Goal: Information Seeking & Learning: Learn about a topic

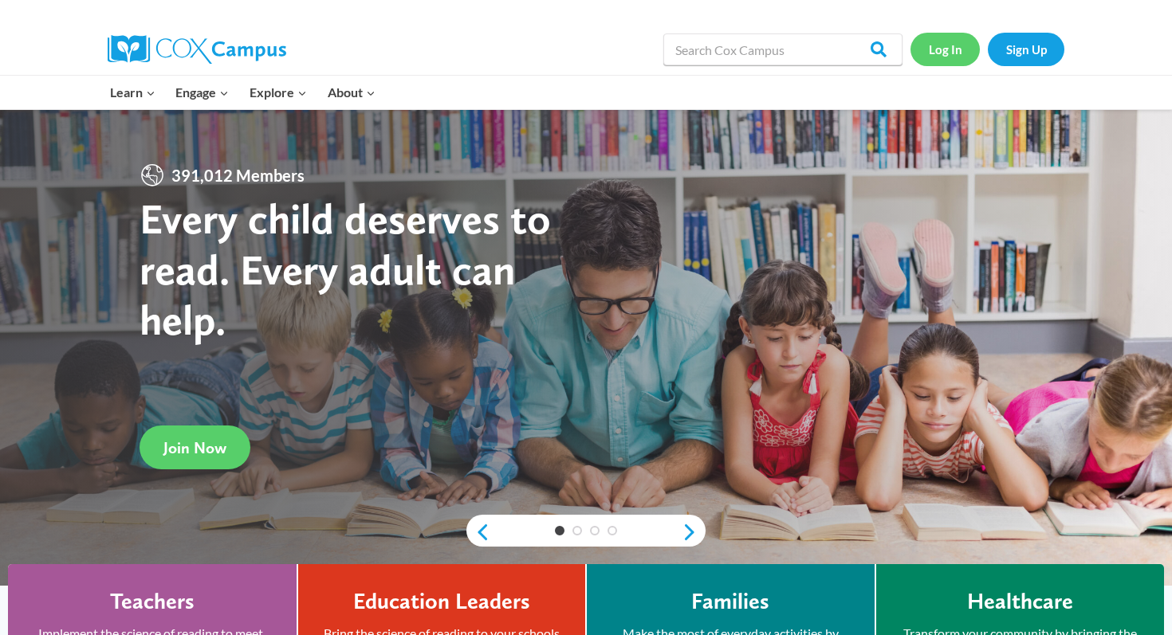
click at [952, 41] on link "Log In" at bounding box center [944, 49] width 69 height 33
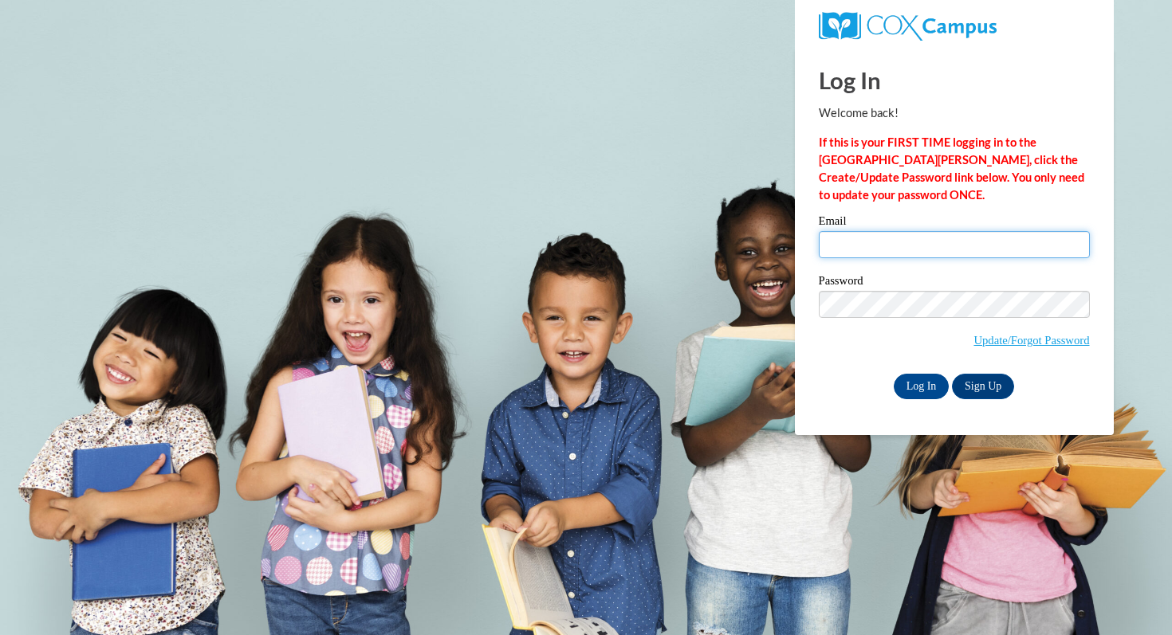
click at [862, 246] on input "Email" at bounding box center [954, 244] width 271 height 27
type input "jmknowlton@pulaskischools.org"
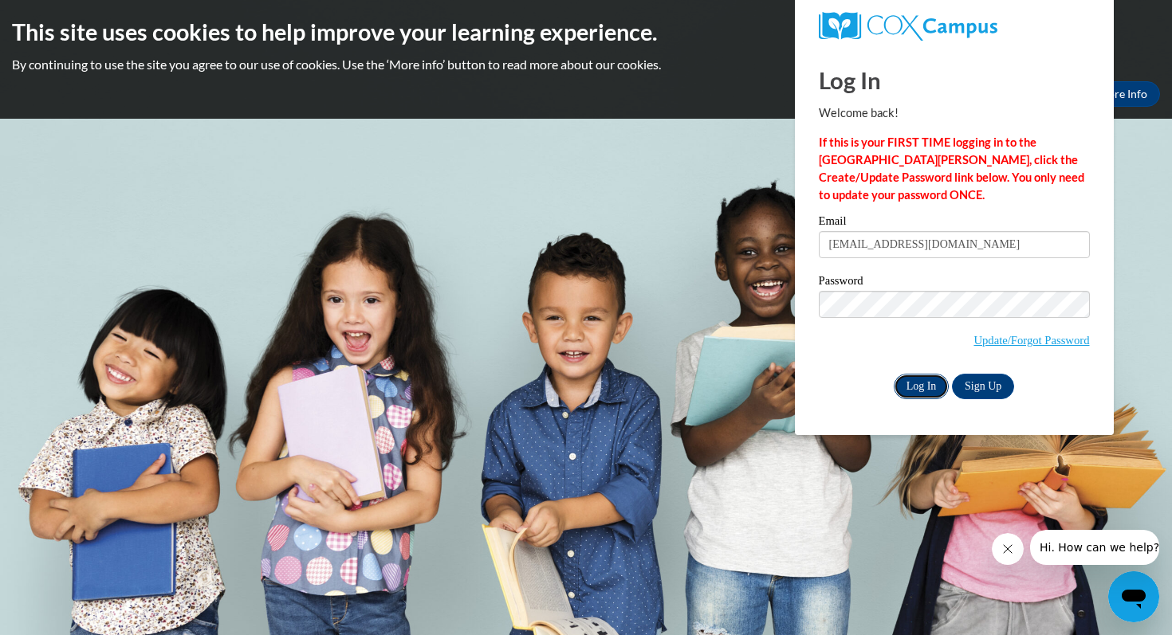
click at [930, 384] on input "Log In" at bounding box center [921, 387] width 56 height 26
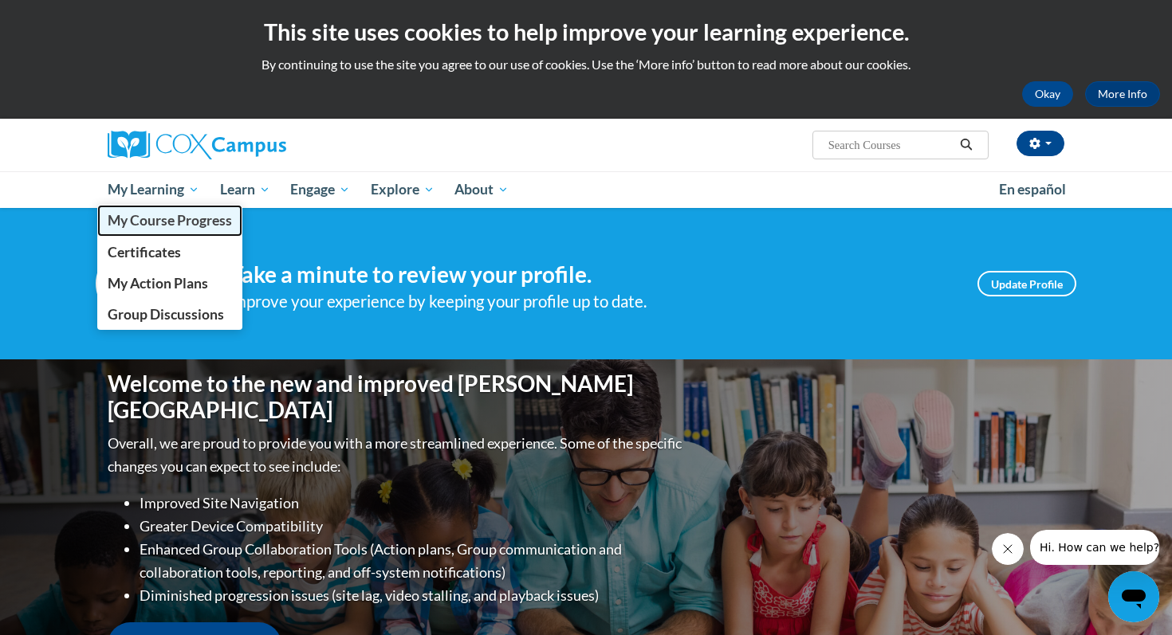
click at [190, 215] on span "My Course Progress" at bounding box center [170, 220] width 124 height 17
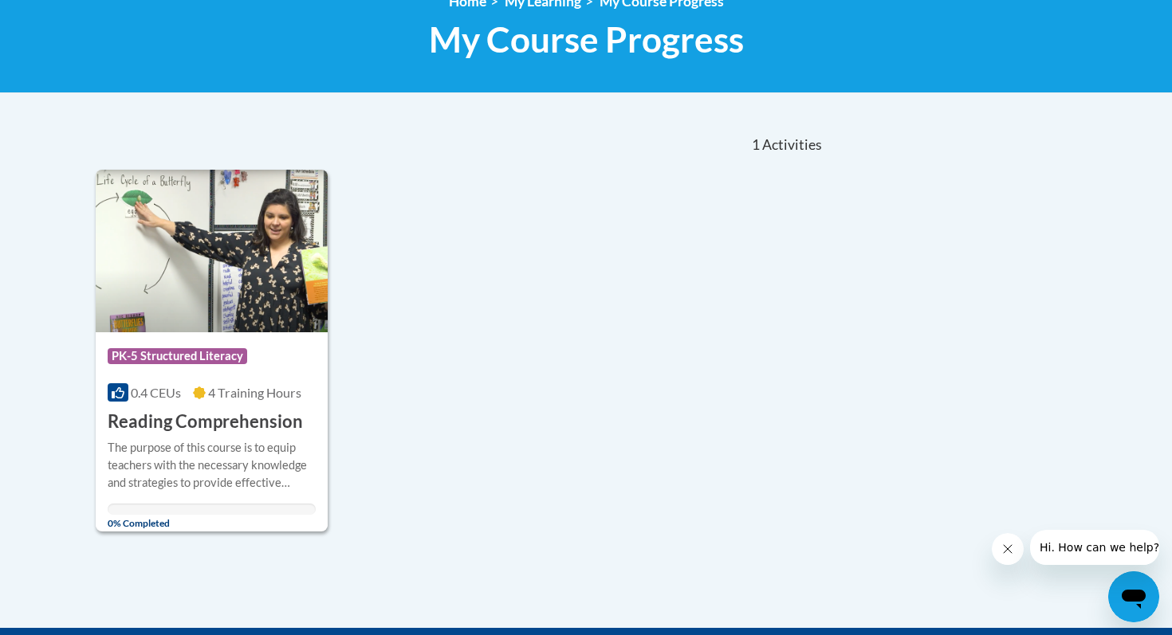
scroll to position [249, 0]
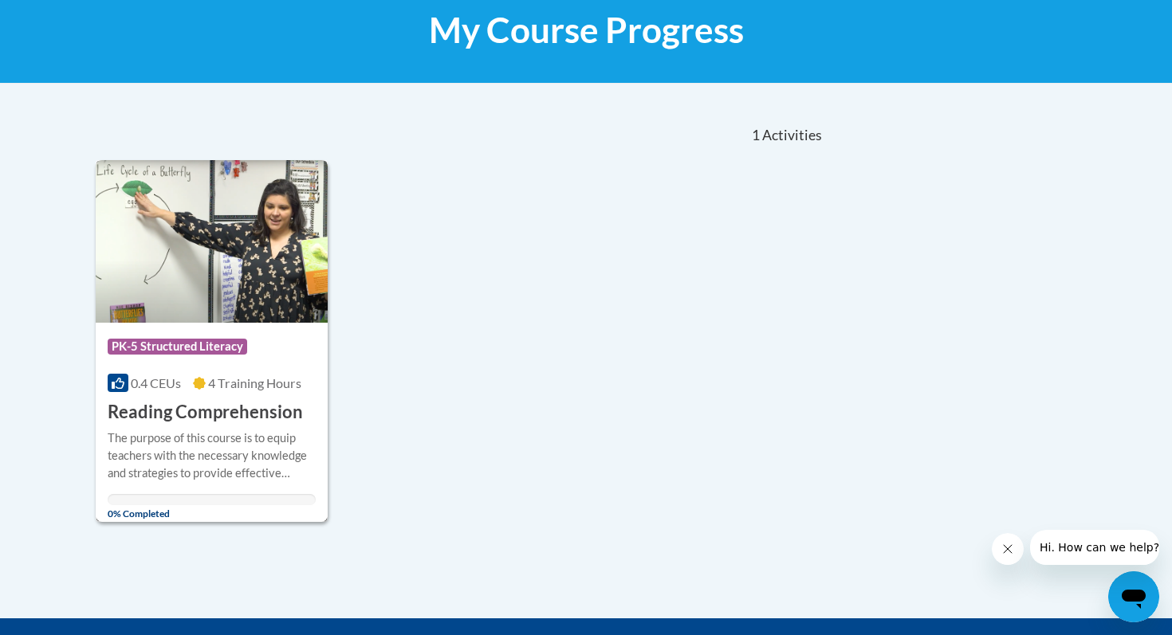
click at [186, 363] on div "Course Category: PK-5 Structured Literacy" at bounding box center [212, 349] width 208 height 36
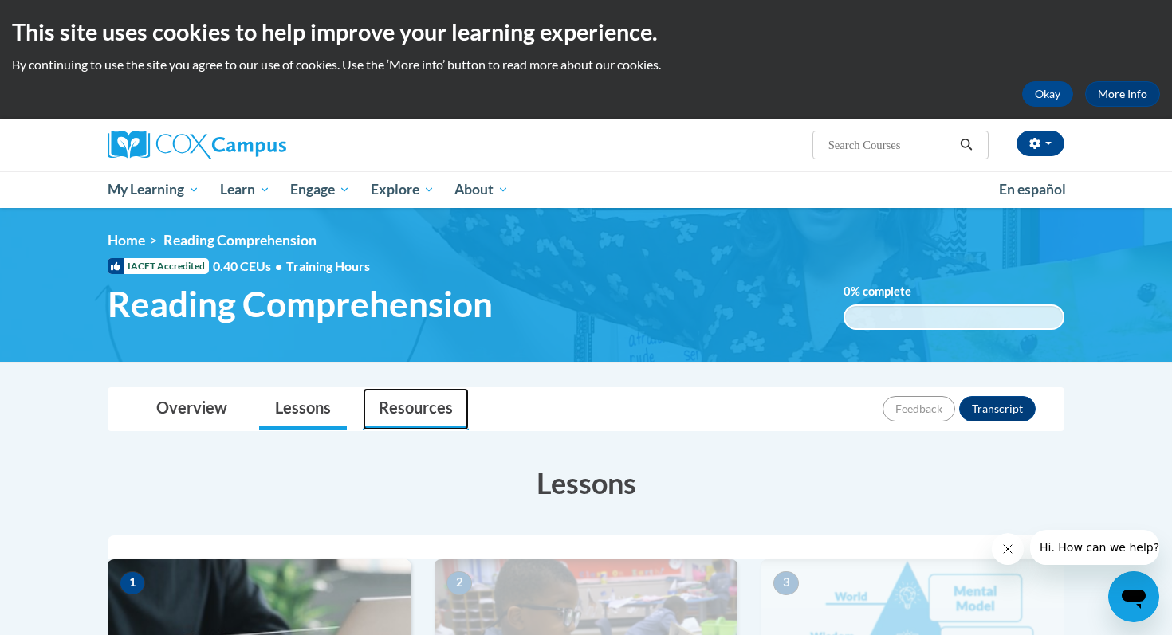
click at [414, 407] on link "Resources" at bounding box center [416, 409] width 106 height 42
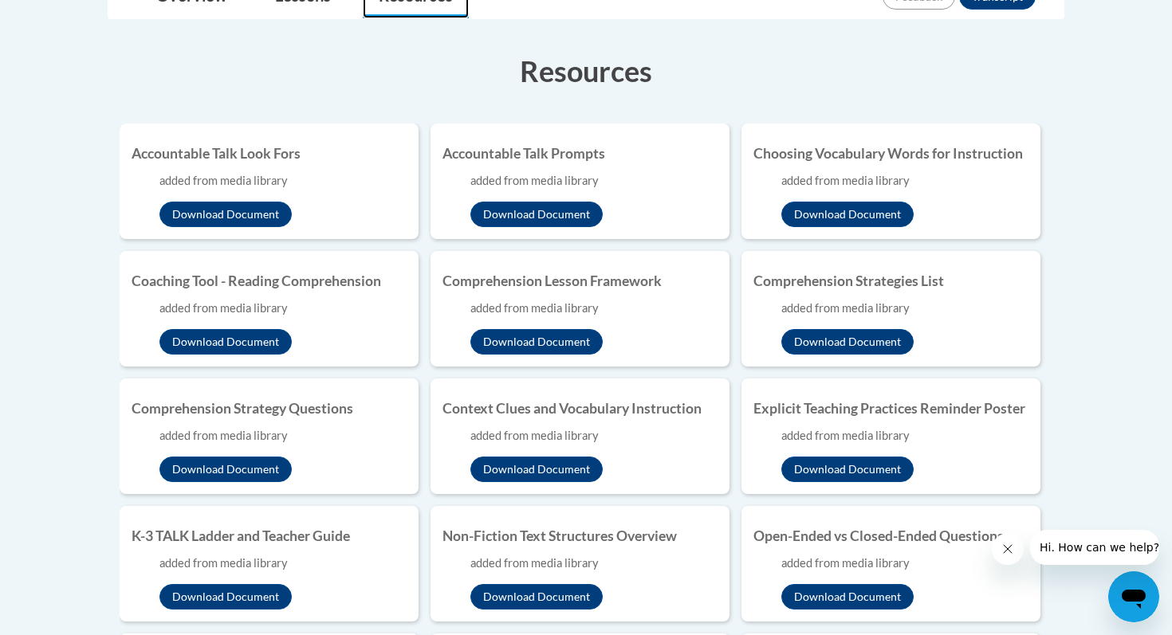
scroll to position [420, 0]
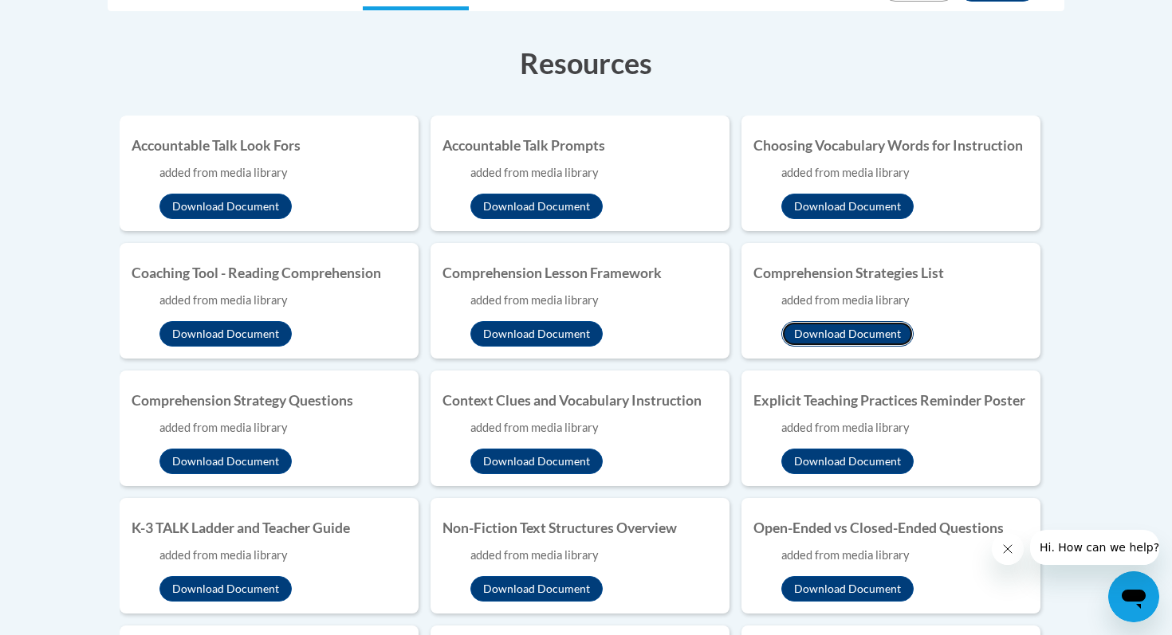
click at [875, 338] on button "Download Document" at bounding box center [847, 334] width 132 height 26
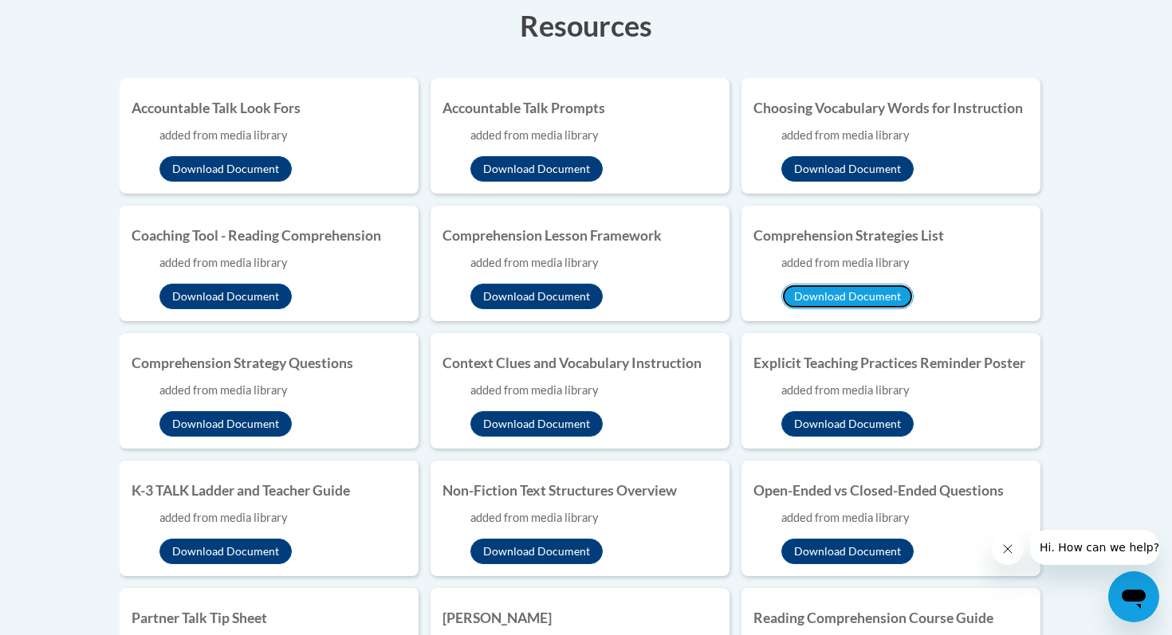
scroll to position [470, 0]
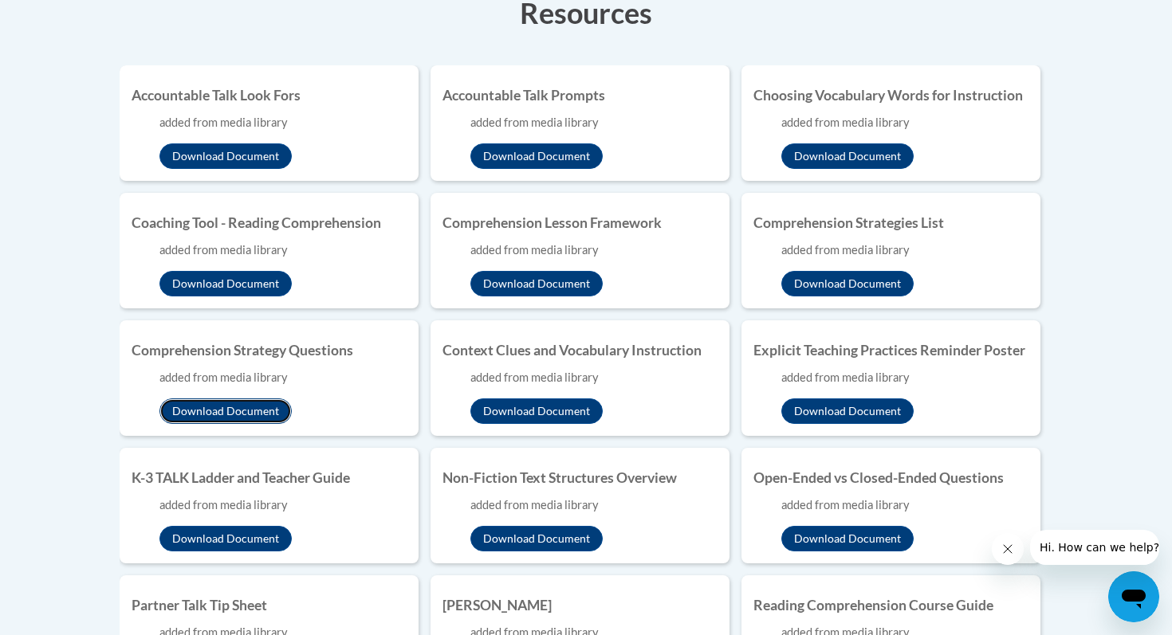
click at [258, 408] on button "Download Document" at bounding box center [225, 412] width 132 height 26
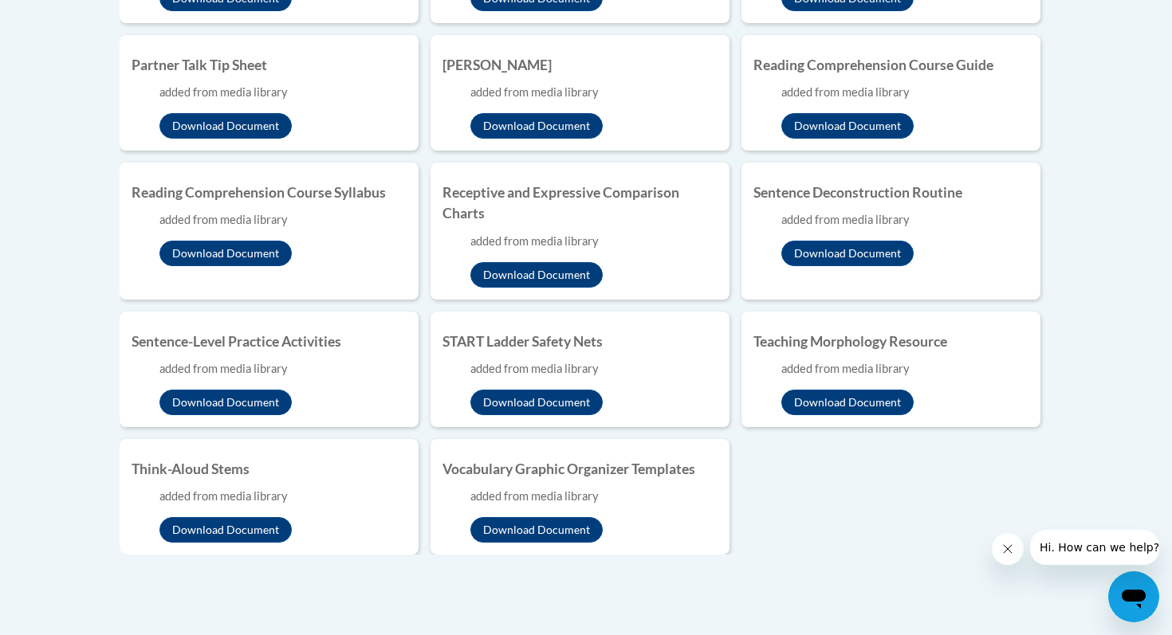
scroll to position [1015, 0]
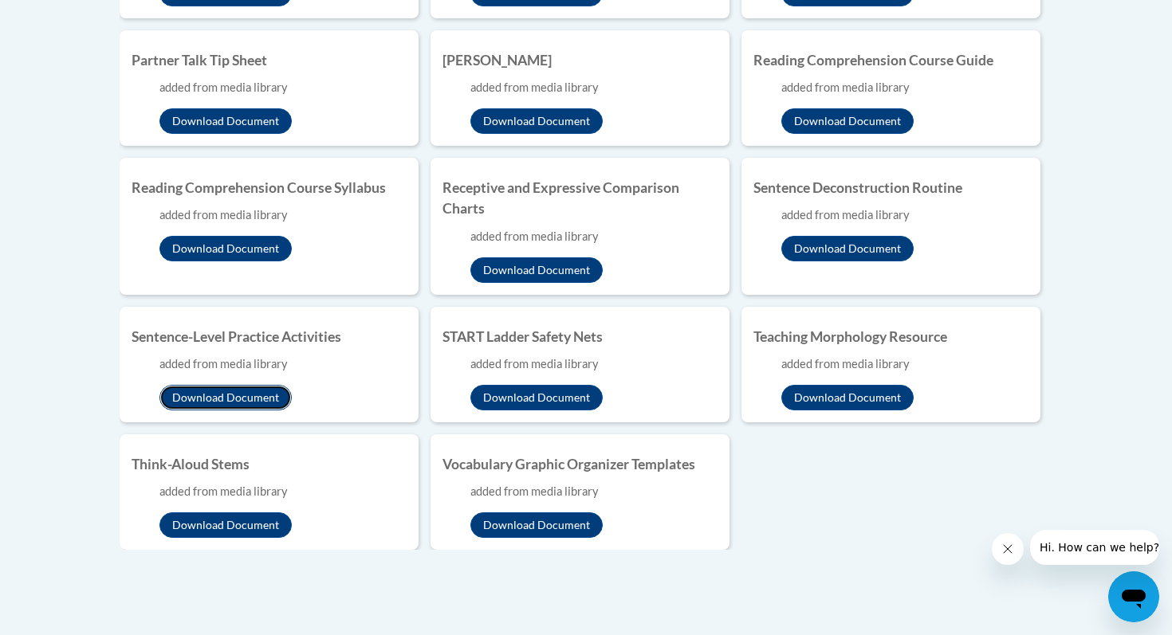
click at [277, 406] on button "Download Document" at bounding box center [225, 398] width 132 height 26
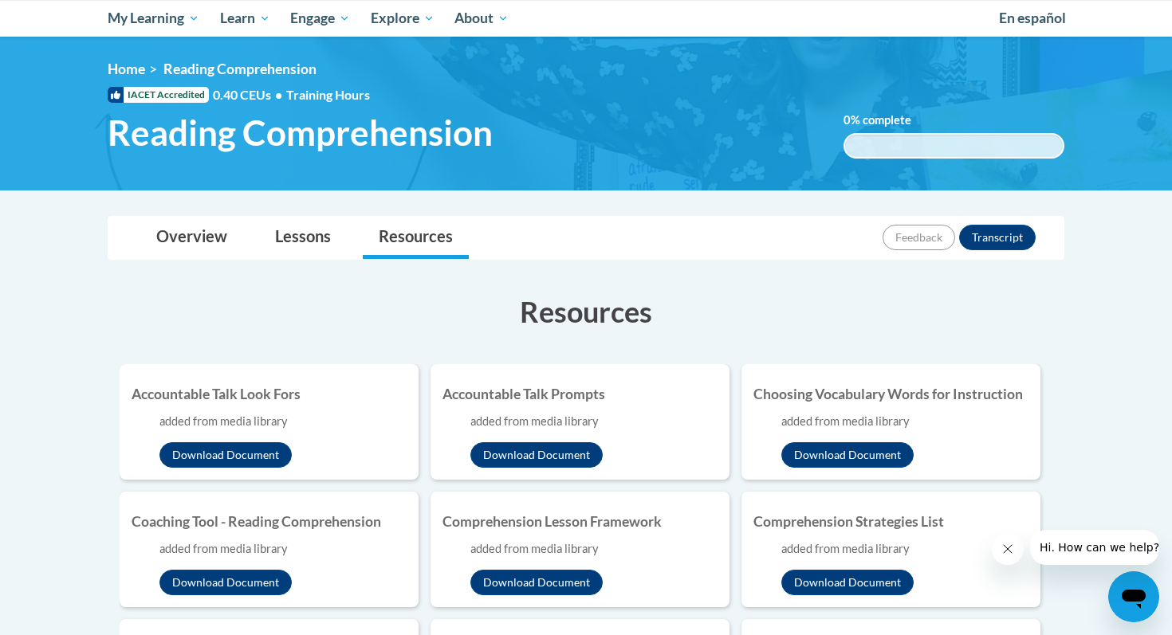
scroll to position [0, 0]
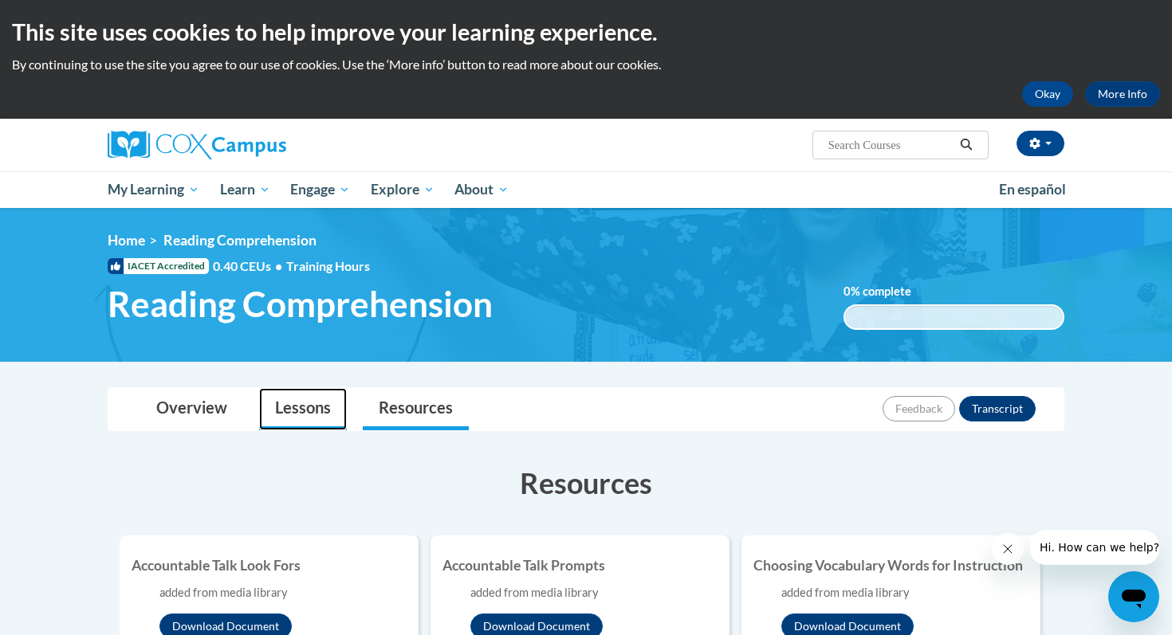
click at [298, 415] on link "Lessons" at bounding box center [303, 409] width 88 height 42
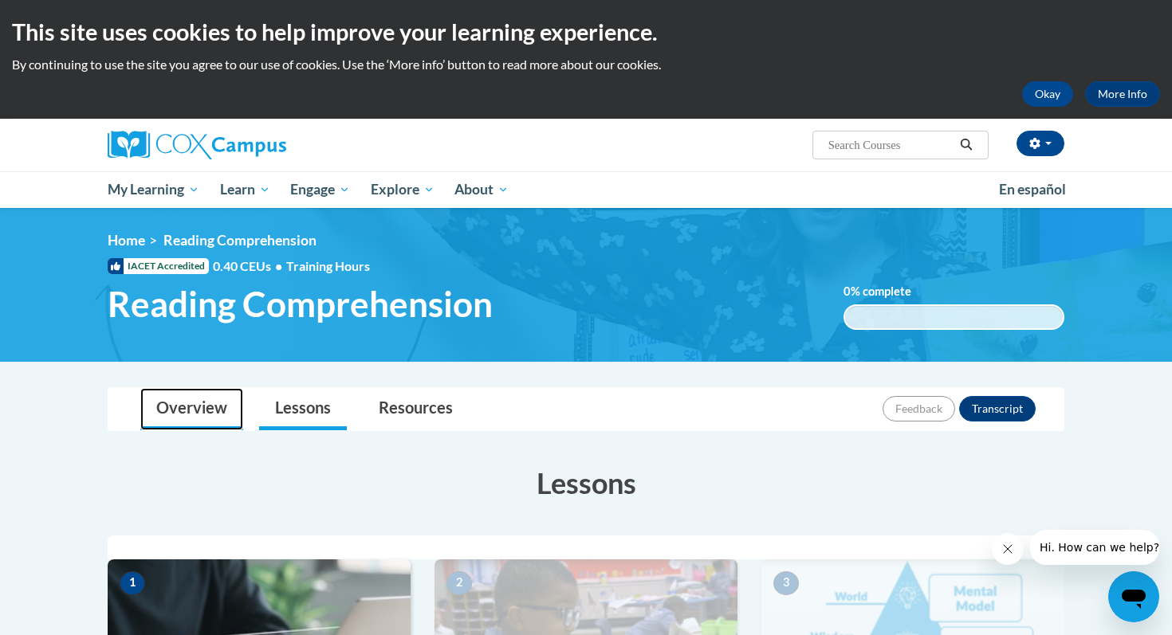
click at [196, 407] on link "Overview" at bounding box center [191, 409] width 103 height 42
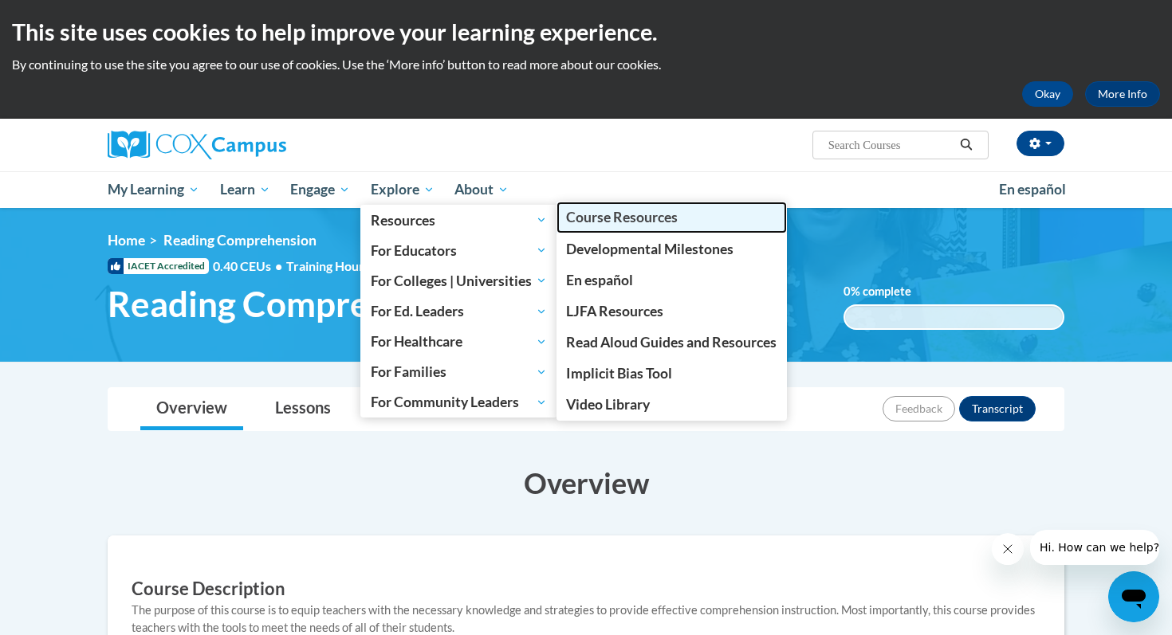
click at [624, 224] on span "Course Resources" at bounding box center [622, 217] width 112 height 17
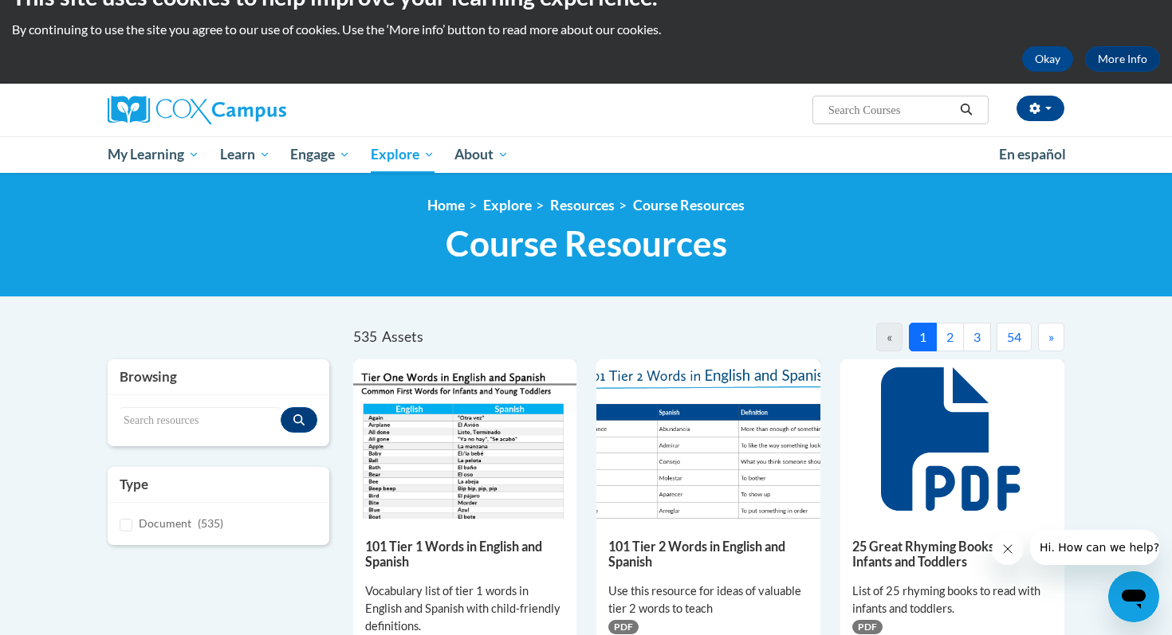
scroll to position [37, 0]
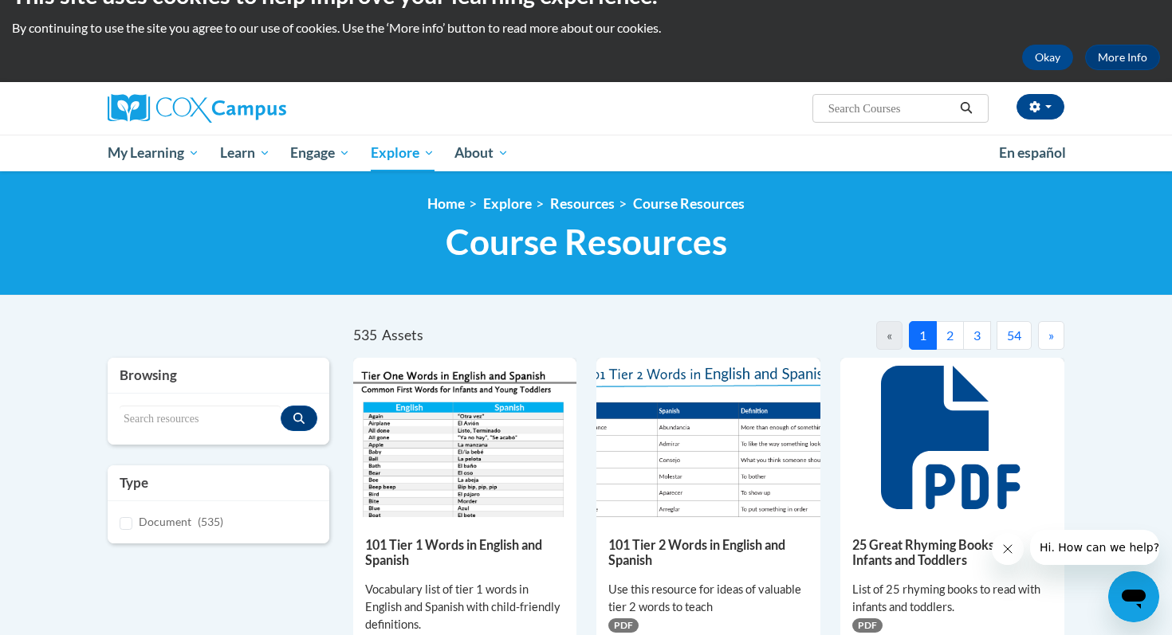
click at [198, 385] on div "Browsing" at bounding box center [219, 376] width 222 height 36
click at [202, 414] on input "Search resources" at bounding box center [200, 419] width 161 height 27
type input "comprehension"
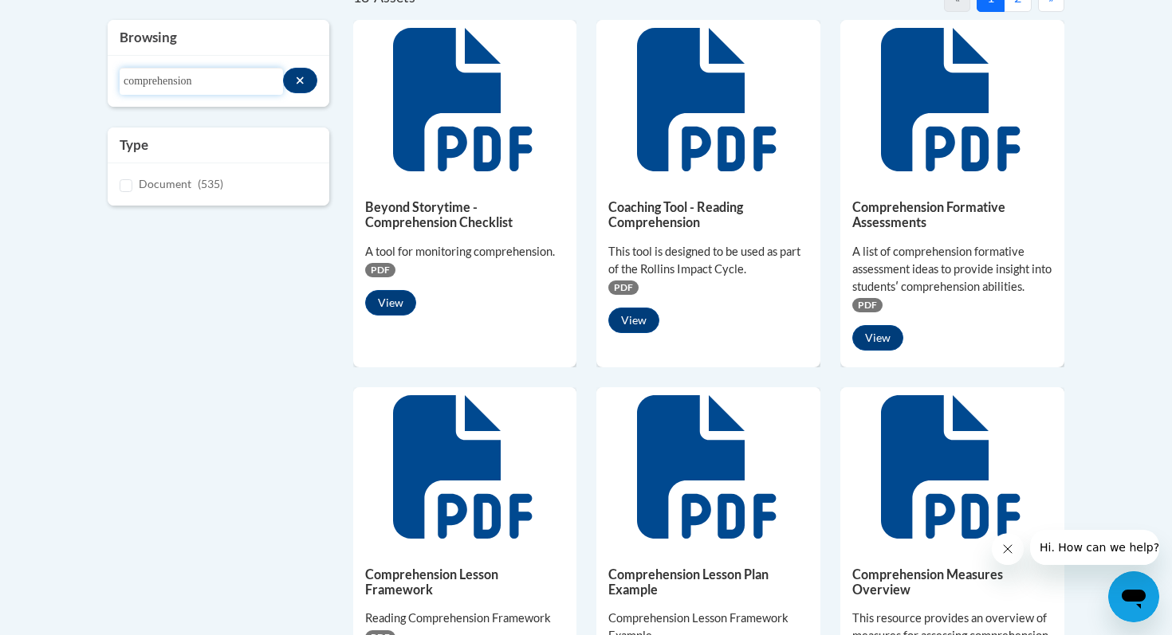
scroll to position [381, 0]
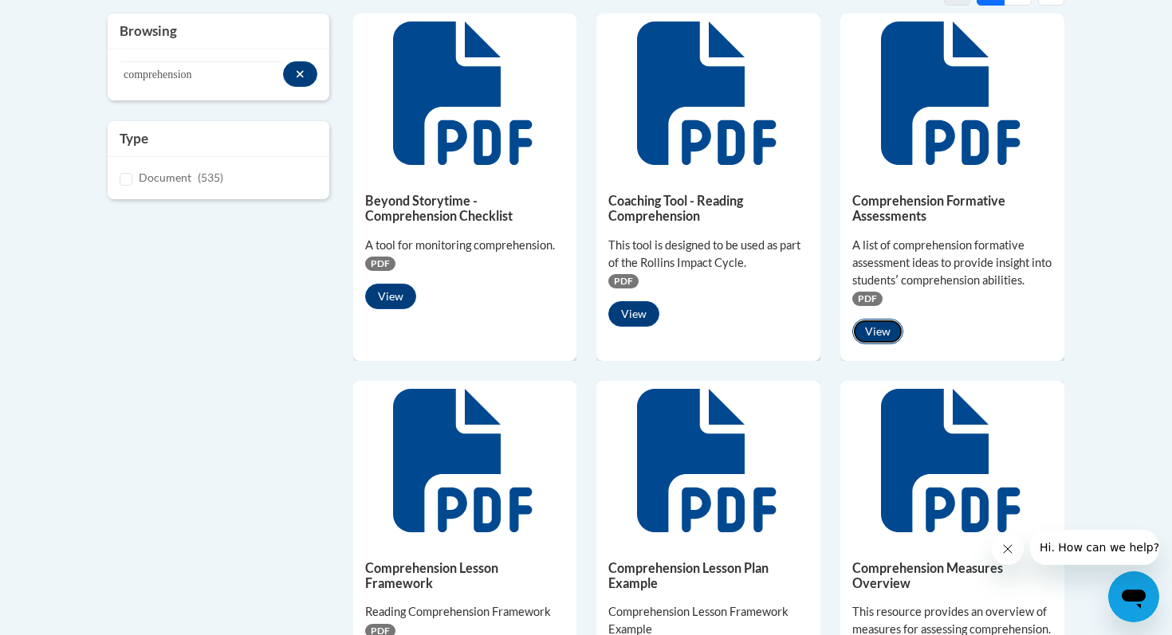
click at [875, 330] on button "View" at bounding box center [877, 332] width 51 height 26
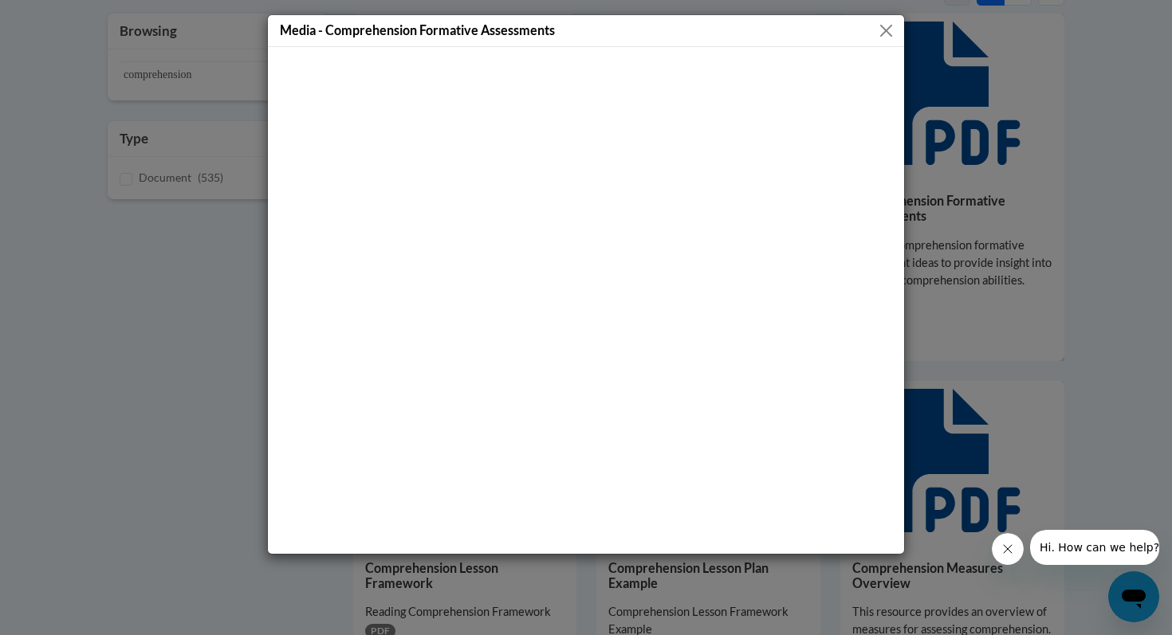
click at [886, 33] on button "Close" at bounding box center [886, 31] width 20 height 20
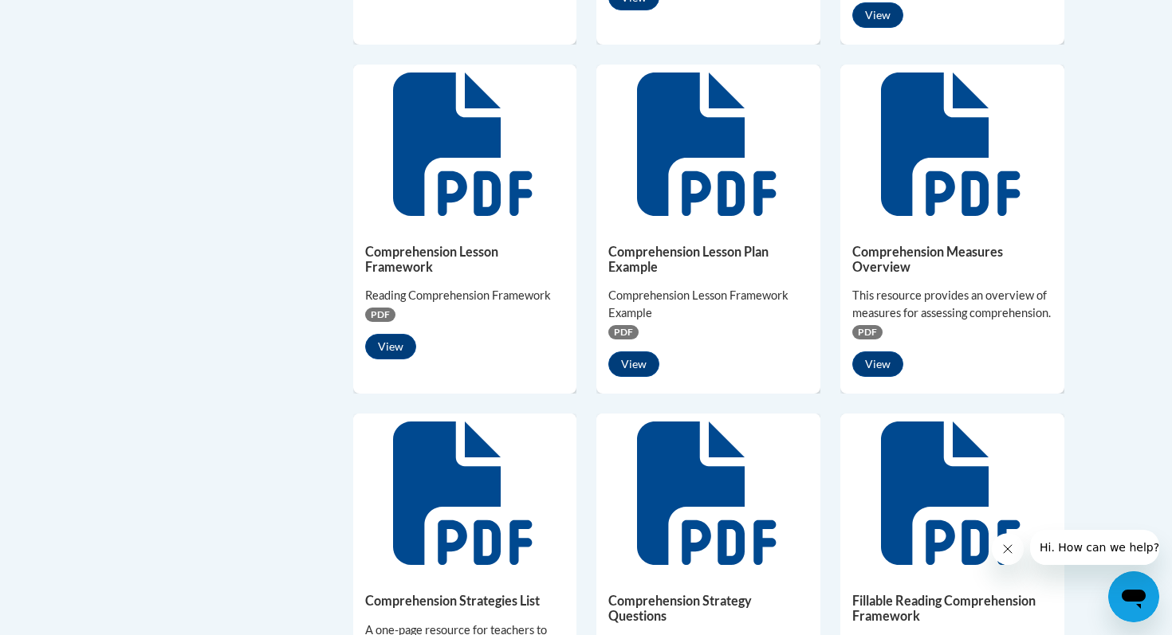
scroll to position [0, 0]
